Goal: Check status

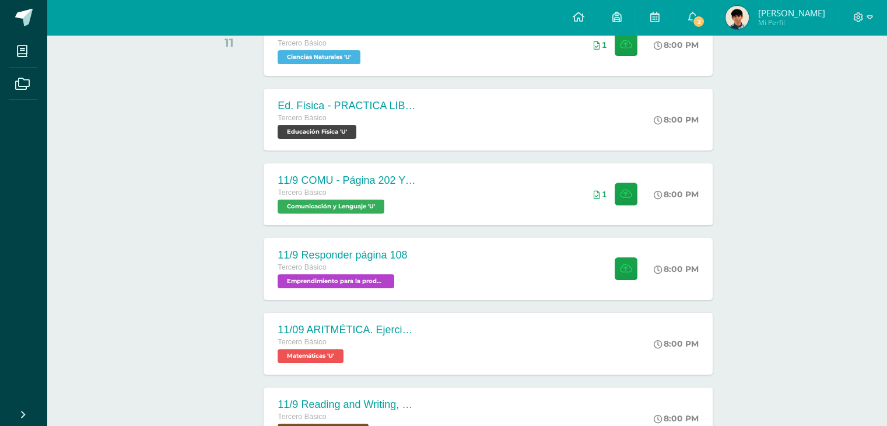
scroll to position [233, 0]
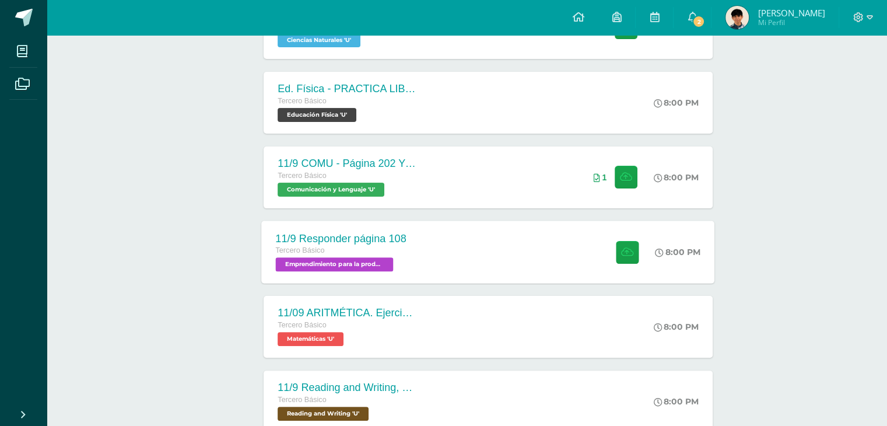
click at [501, 247] on div "11/9 Responder página 108 Tercero Básico Emprendimiento para la productividad '…" at bounding box center [488, 252] width 453 height 62
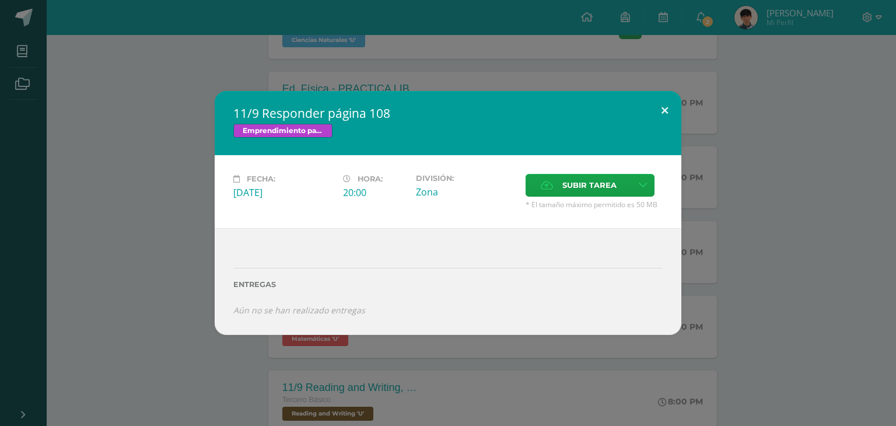
click at [671, 111] on button at bounding box center [664, 111] width 33 height 40
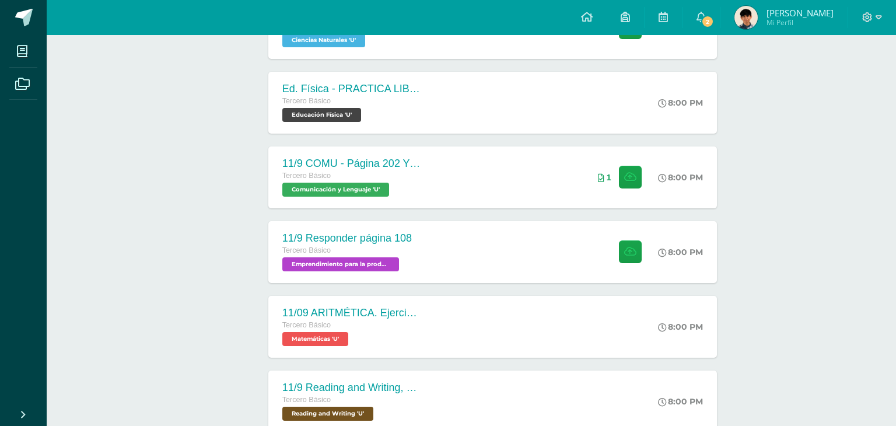
click at [727, 9] on div "11/9 Responder página 108 Emprendimiento para la productividad Fecha: [DATE] Ho…" at bounding box center [448, 213] width 896 height 426
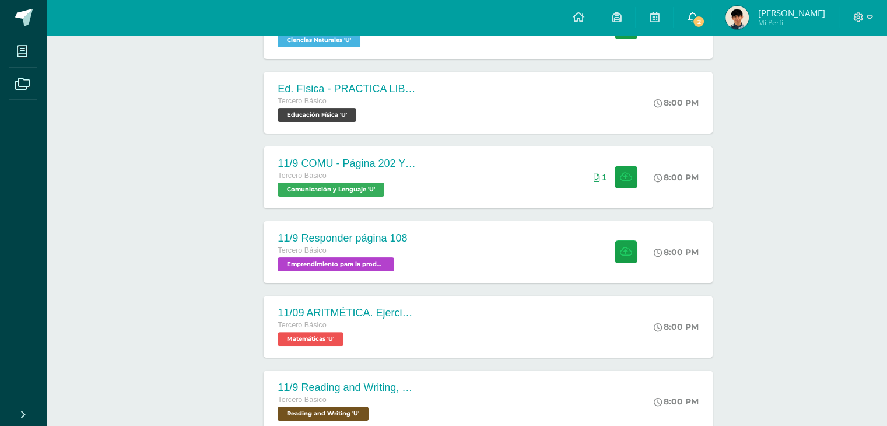
click at [711, 13] on link "2" at bounding box center [692, 17] width 37 height 35
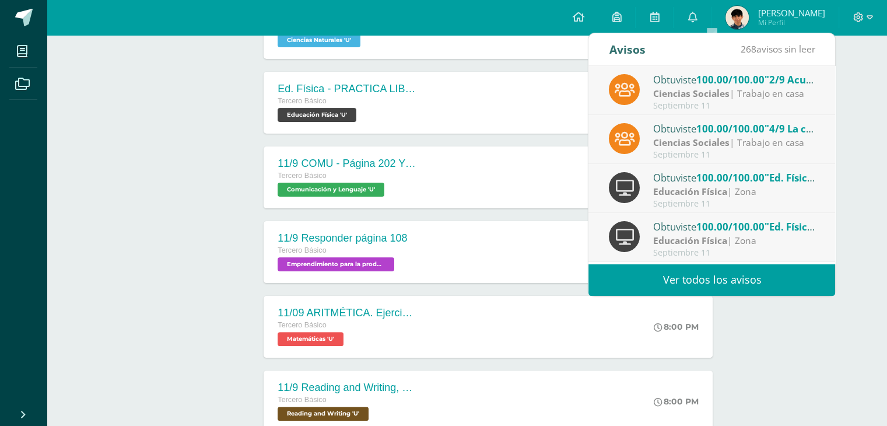
click at [707, 142] on strong "Ciencias Sociales" at bounding box center [691, 142] width 76 height 13
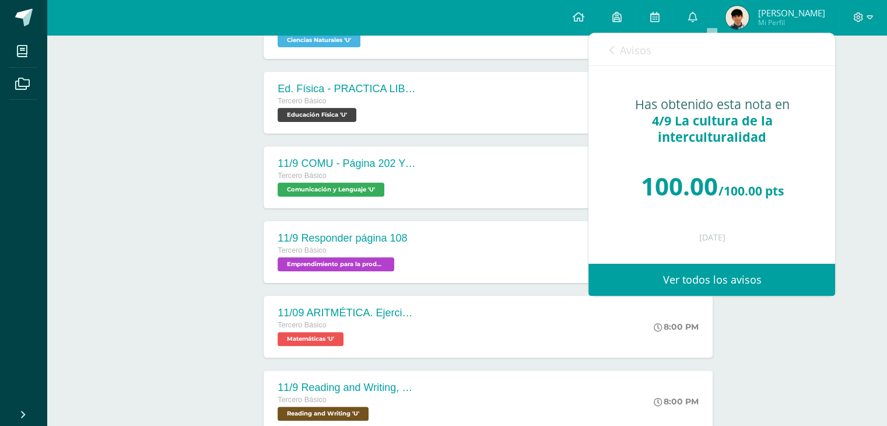
click at [639, 40] on link "Avisos" at bounding box center [630, 49] width 42 height 33
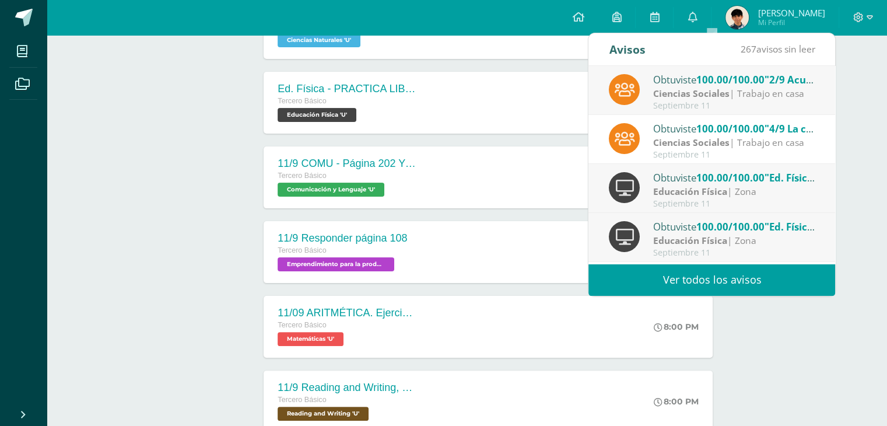
click at [695, 75] on div "Obtuviste 100.00/100.00 "2/9 Acuerdo 5" en Ciencias Sociales" at bounding box center [734, 79] width 162 height 15
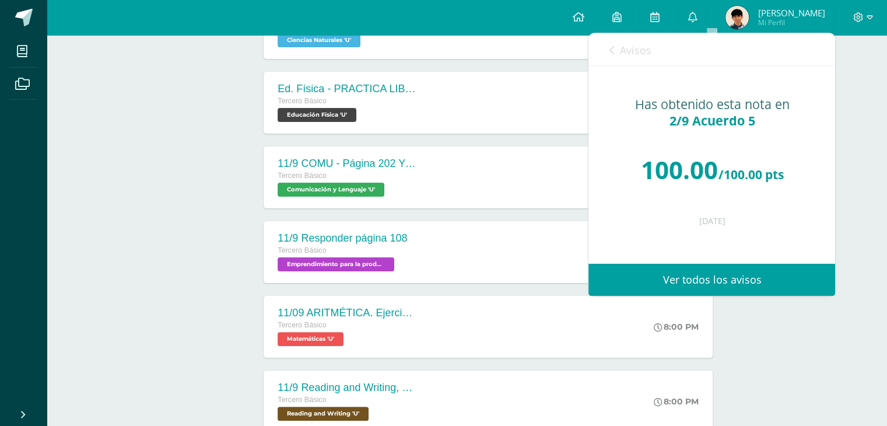
click at [635, 51] on span "Avisos" at bounding box center [636, 50] width 32 height 14
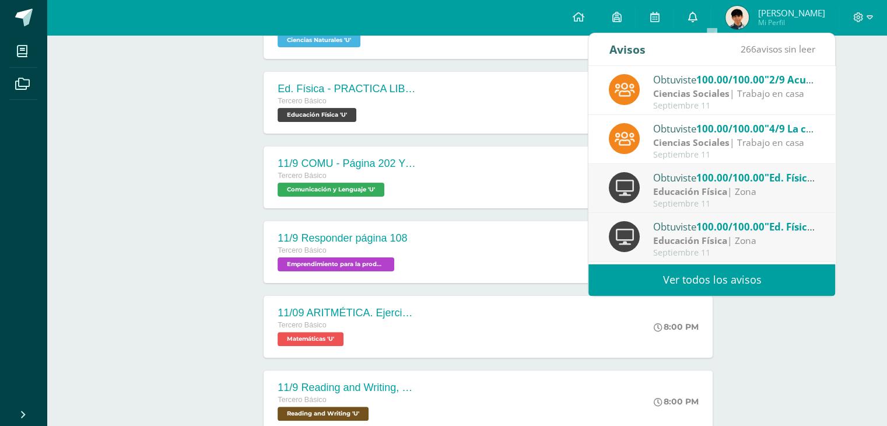
click at [711, 10] on link "0" at bounding box center [692, 17] width 37 height 35
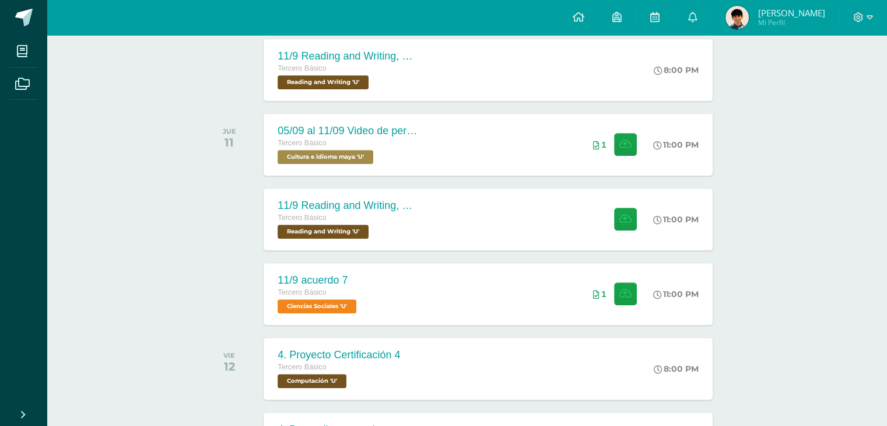
scroll to position [700, 0]
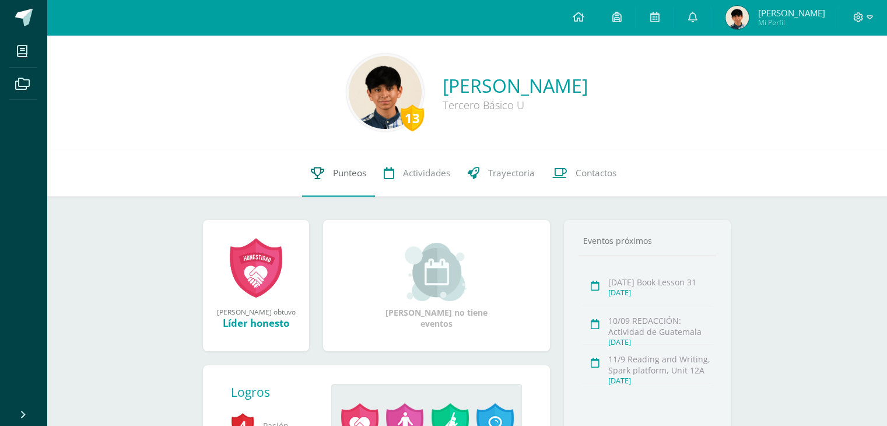
click at [328, 174] on link "Punteos" at bounding box center [338, 173] width 73 height 47
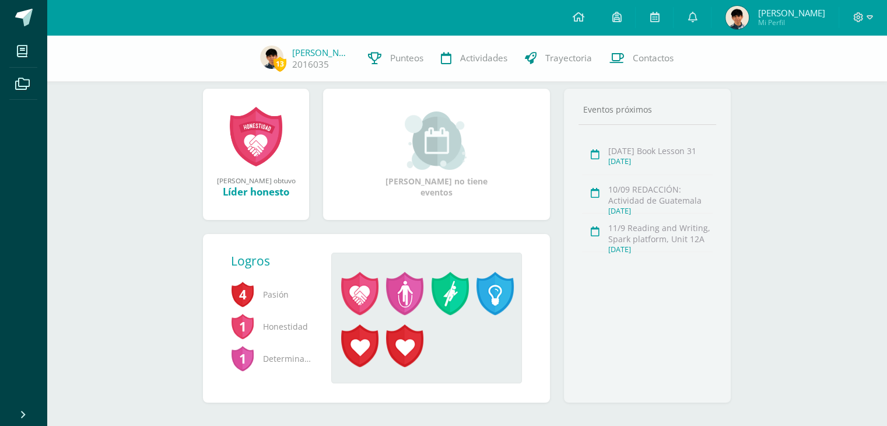
scroll to position [141, 0]
